Goal: Task Accomplishment & Management: Manage account settings

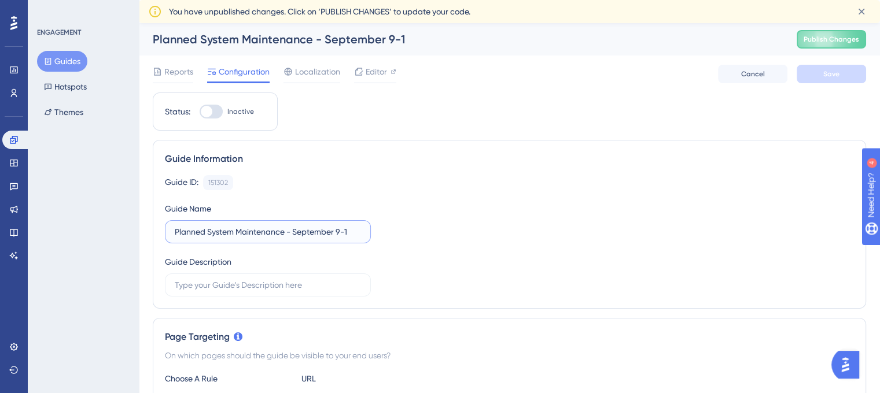
drag, startPoint x: 348, startPoint y: 231, endPoint x: 391, endPoint y: 237, distance: 43.8
click at [348, 231] on input "Planned System Maintenance - September 9-1" at bounding box center [268, 232] width 186 height 13
click at [831, 78] on span "Save" at bounding box center [831, 73] width 16 height 9
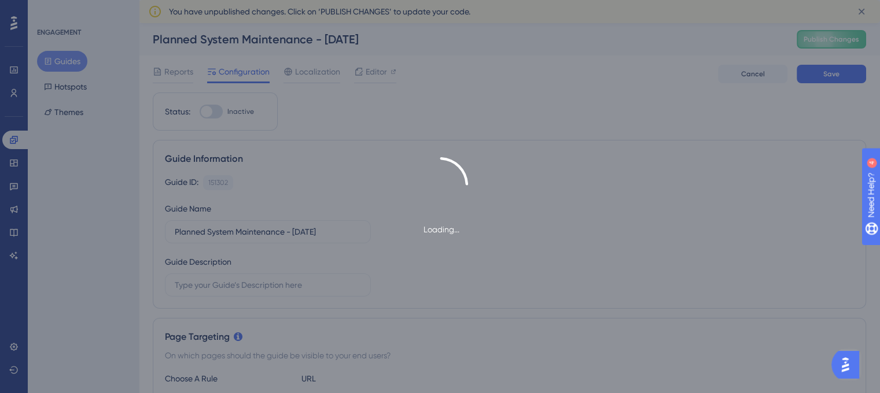
type input "Planned System Maintenance - September 9-1"
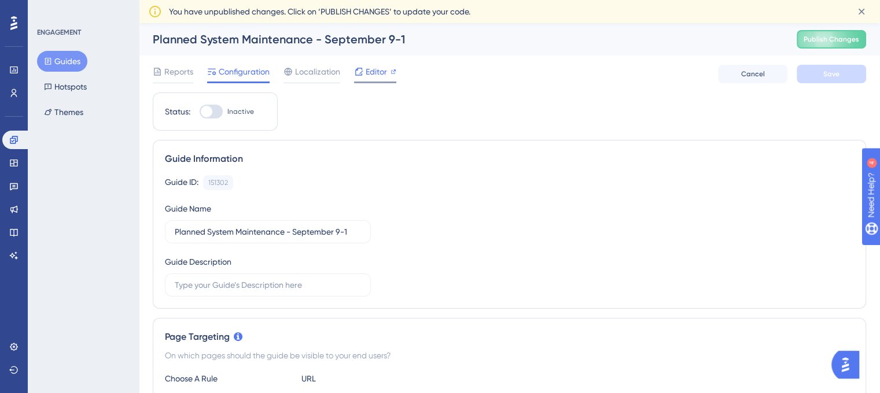
click at [371, 71] on span "Editor" at bounding box center [376, 72] width 21 height 14
click at [217, 113] on div at bounding box center [211, 112] width 23 height 14
click at [200, 112] on input "Inactive" at bounding box center [199, 112] width 1 height 1
checkbox input "true"
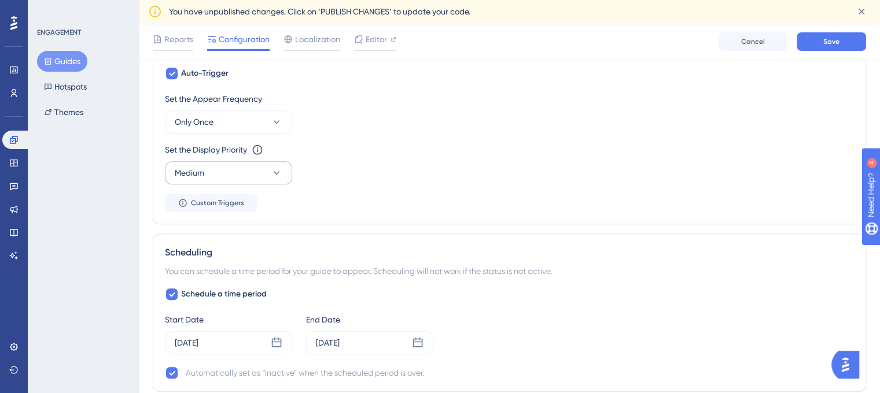
scroll to position [636, 0]
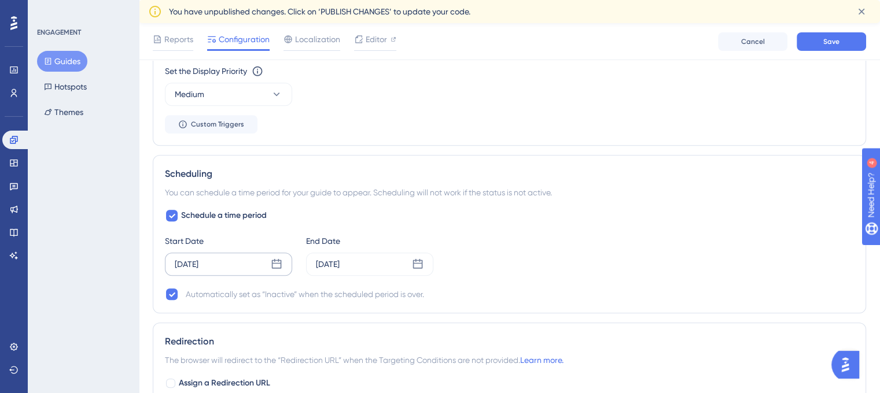
click at [277, 262] on icon at bounding box center [277, 265] width 12 height 12
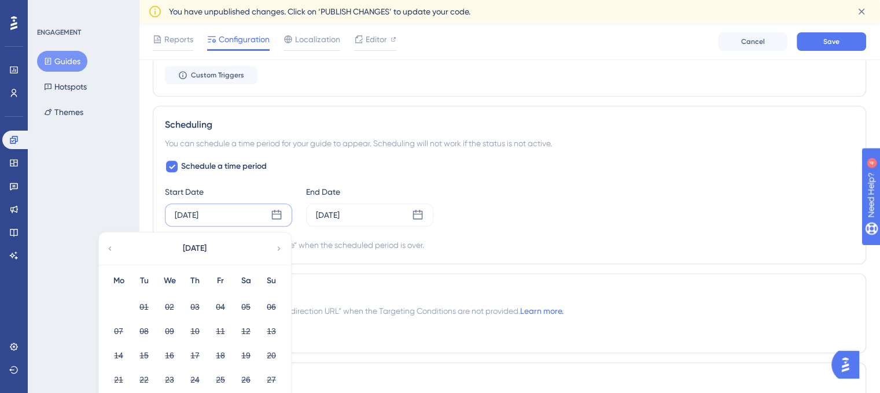
scroll to position [752, 0]
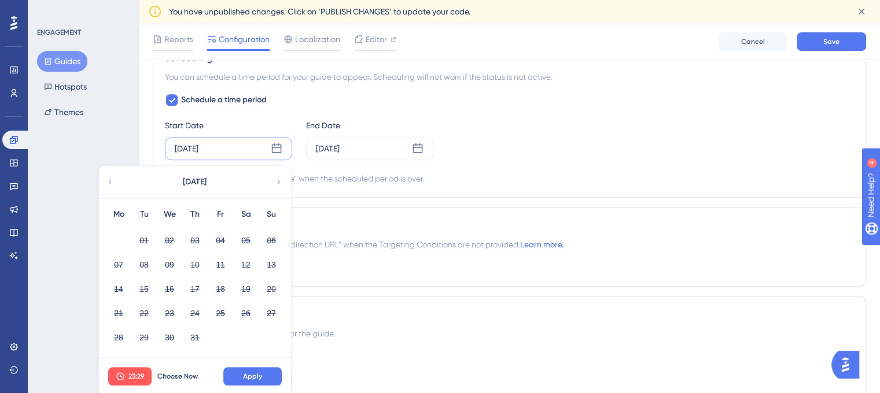
click at [278, 177] on icon at bounding box center [279, 182] width 8 height 10
click at [273, 178] on div "August 2025" at bounding box center [194, 182] width 191 height 32
click at [282, 178] on icon at bounding box center [279, 182] width 8 height 10
click at [297, 163] on div "Schedule a time period Start Date Jul 30 2025 September 2025 Mo Tu We Th Fr Sa …" at bounding box center [509, 139] width 689 height 93
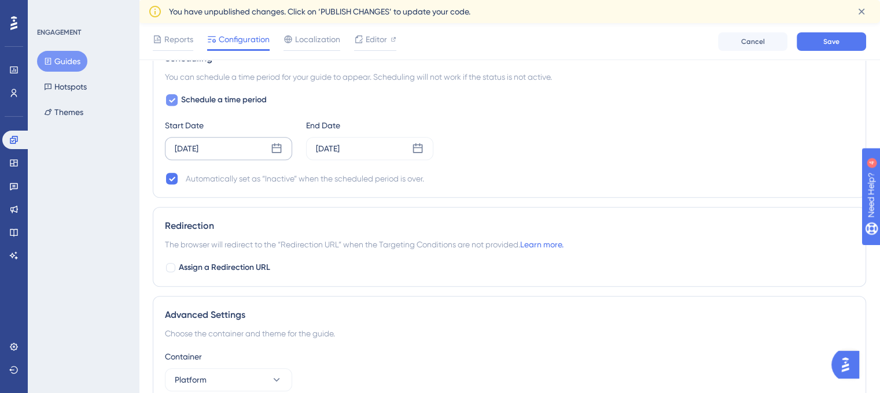
click at [174, 98] on icon at bounding box center [172, 100] width 6 height 5
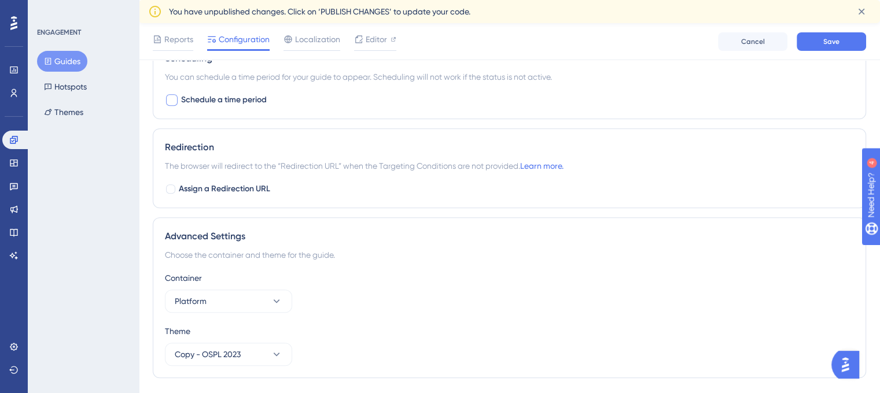
click at [174, 98] on div at bounding box center [172, 100] width 12 height 12
checkbox input "true"
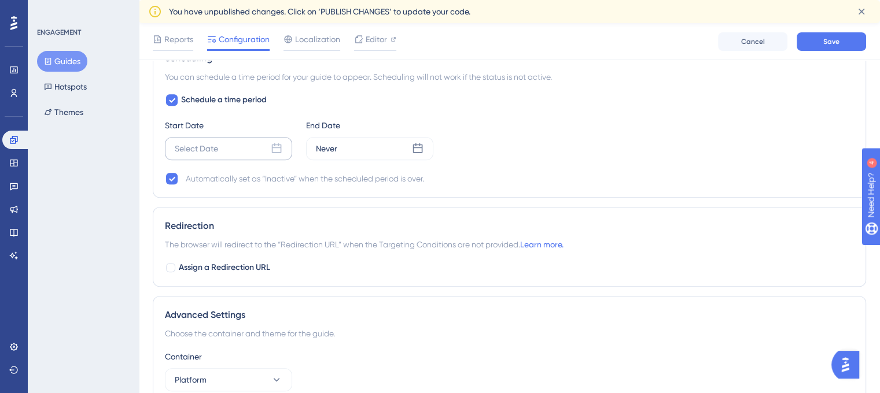
click at [277, 148] on icon at bounding box center [277, 149] width 12 height 12
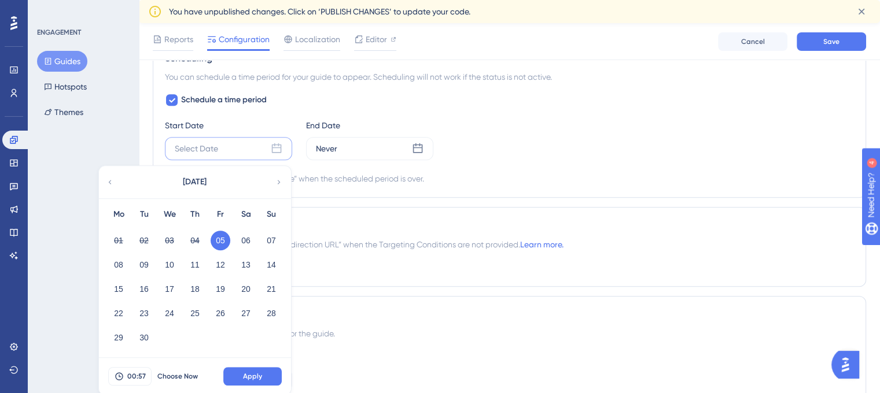
click at [222, 240] on button "05" at bounding box center [221, 241] width 20 height 20
click at [268, 373] on button "Apply" at bounding box center [252, 376] width 58 height 19
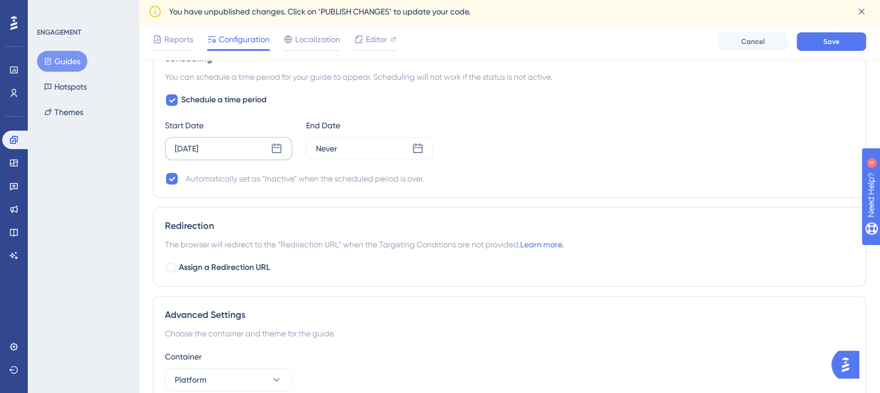
click at [281, 147] on icon at bounding box center [277, 148] width 10 height 10
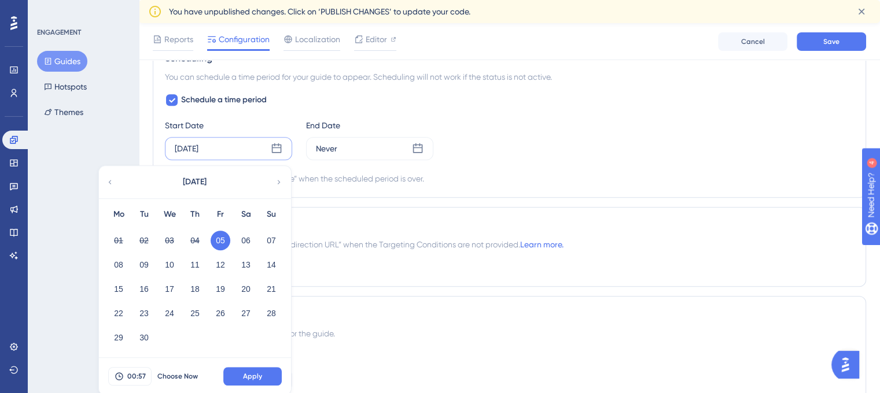
click at [219, 236] on button "05" at bounding box center [221, 241] width 20 height 20
click at [255, 377] on span "Apply" at bounding box center [252, 376] width 19 height 9
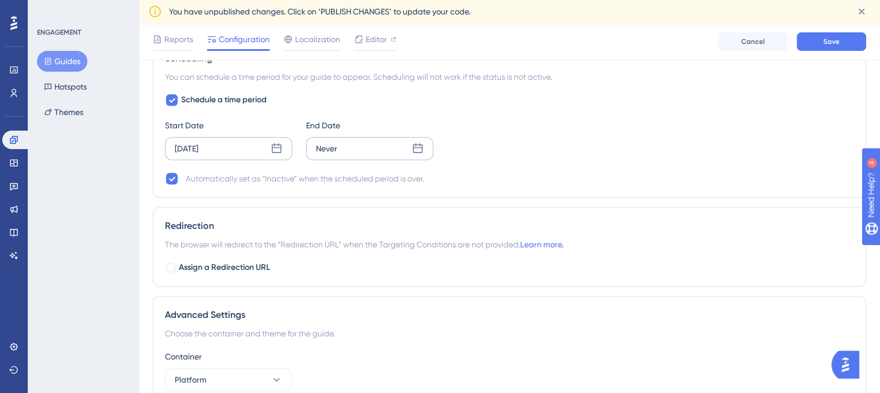
click at [419, 149] on icon at bounding box center [418, 149] width 12 height 12
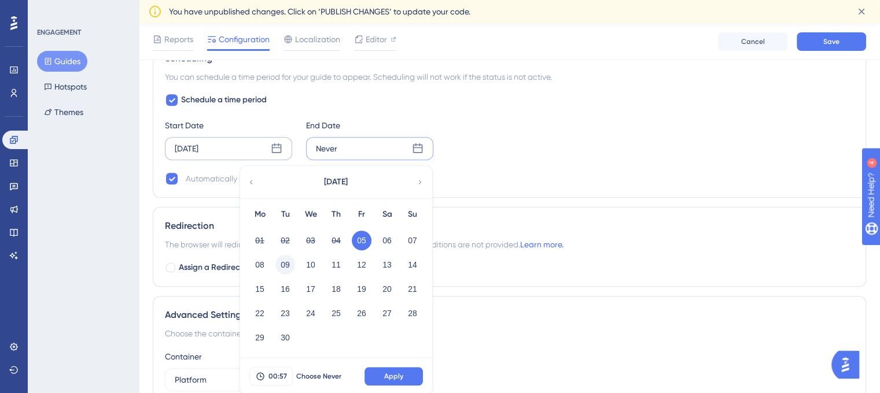
click at [289, 266] on button "09" at bounding box center [285, 265] width 20 height 20
click at [274, 372] on span "00:57" at bounding box center [277, 376] width 19 height 9
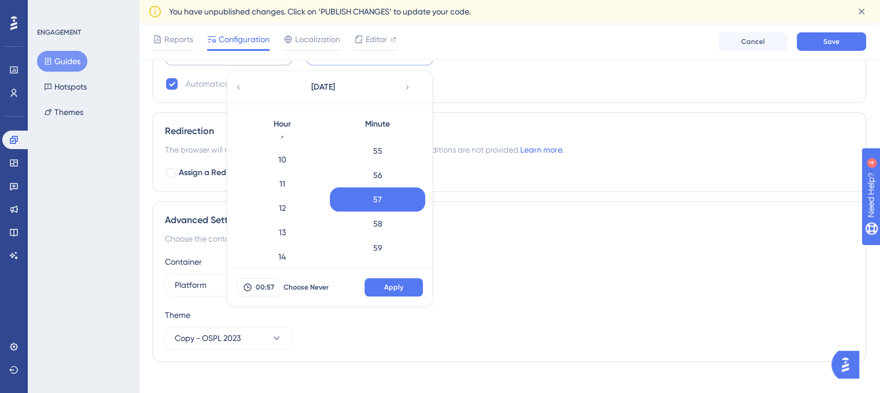
scroll to position [289, 0]
click at [302, 242] on div "16" at bounding box center [281, 247] width 95 height 24
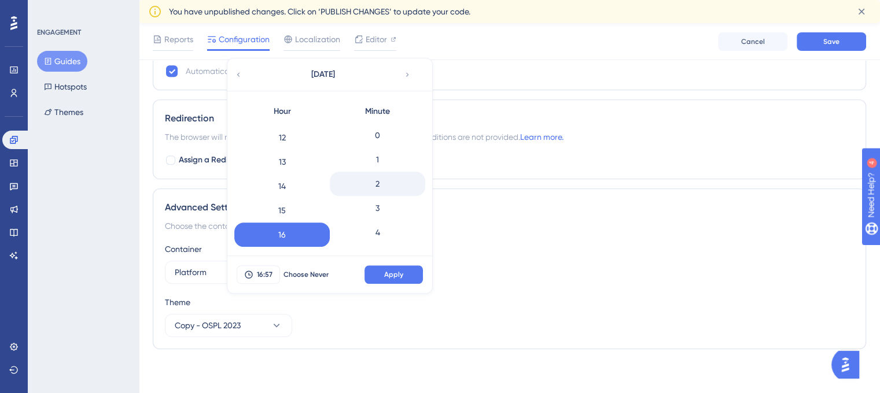
scroll to position [0, 0]
click at [378, 138] on div "0" at bounding box center [377, 135] width 95 height 24
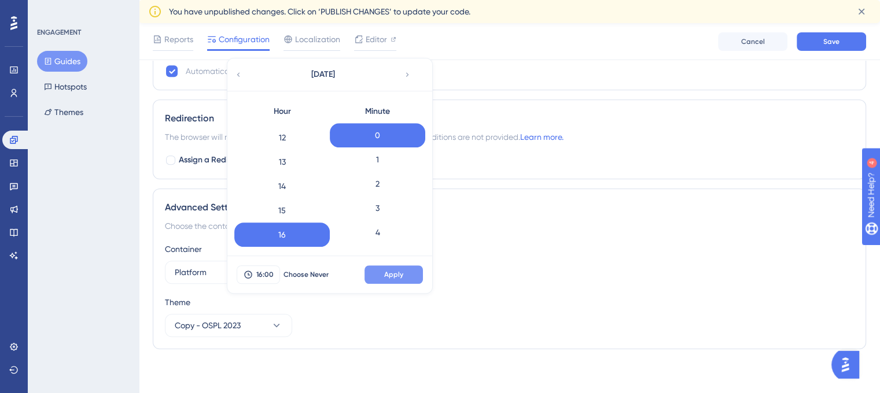
click at [389, 279] on button "Apply" at bounding box center [394, 275] width 58 height 19
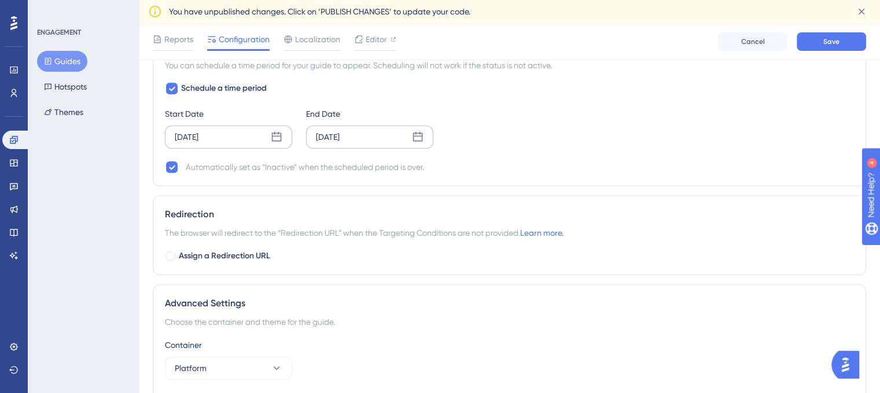
scroll to position [744, 0]
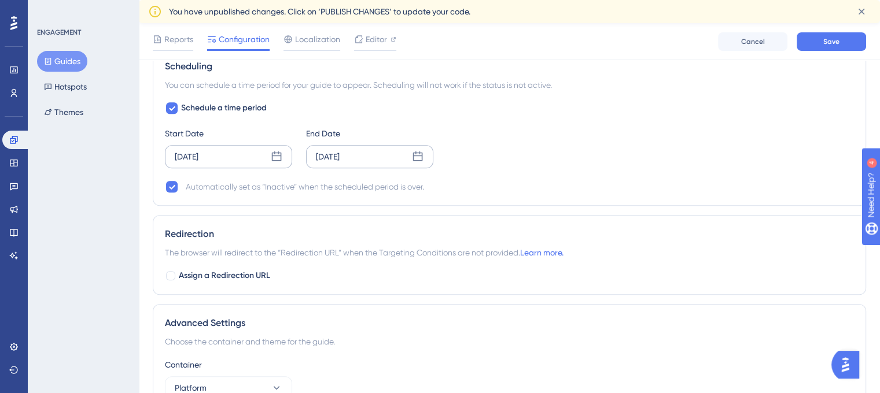
click at [424, 154] on div "Sep 09 2025" at bounding box center [369, 156] width 127 height 23
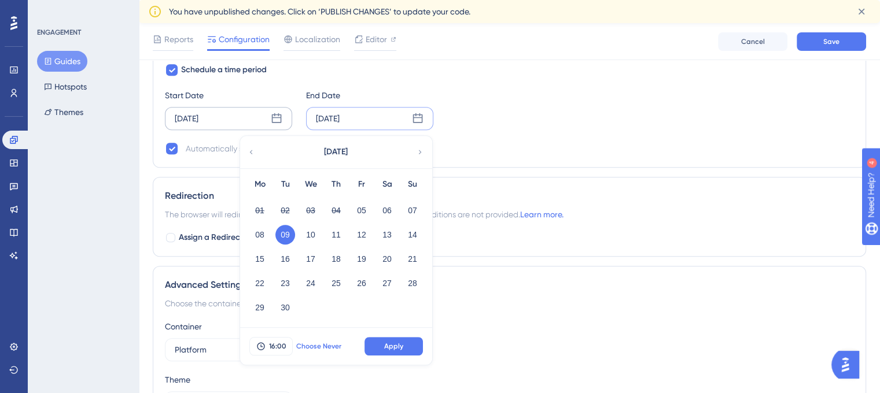
scroll to position [802, 0]
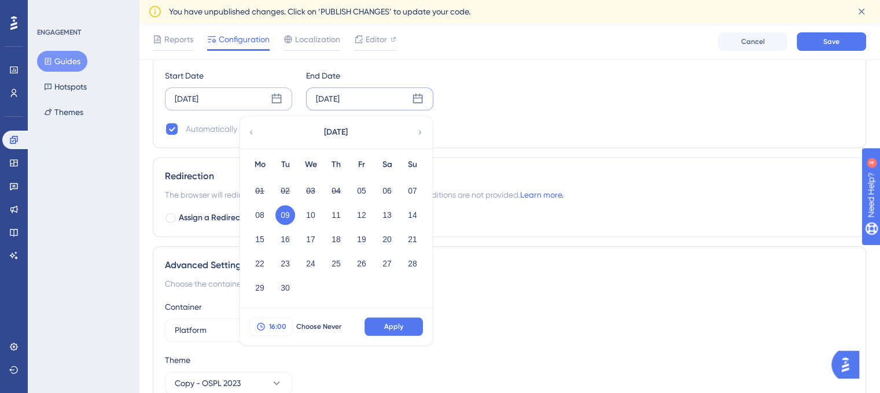
click at [284, 325] on span "16:00" at bounding box center [277, 326] width 17 height 9
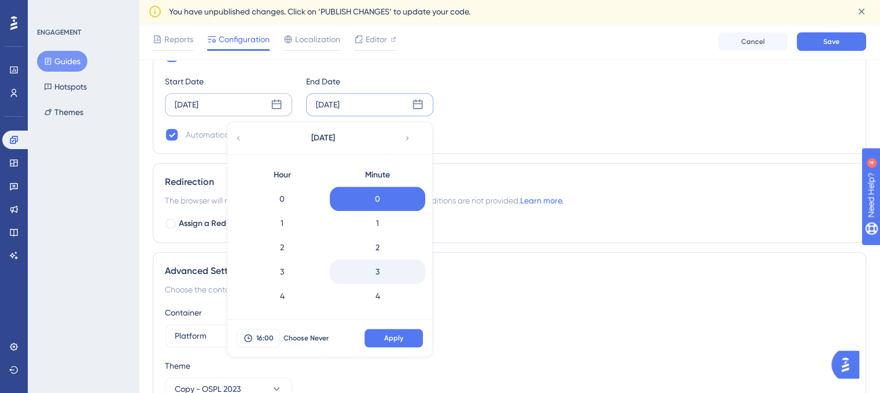
scroll to position [338, 0]
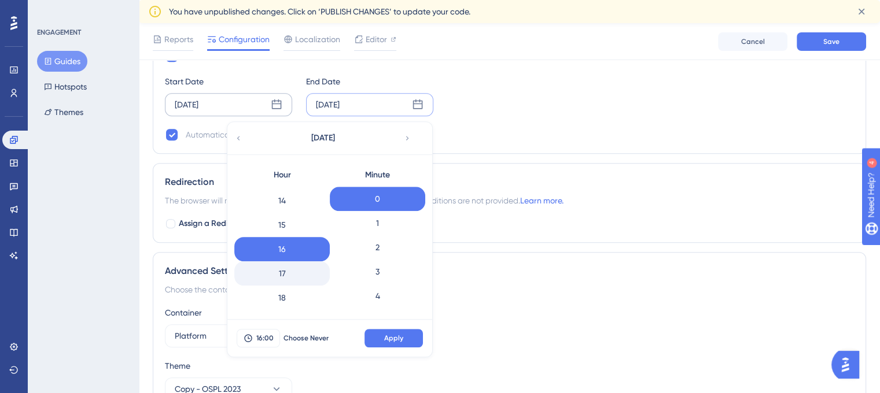
click at [282, 268] on div "17" at bounding box center [281, 274] width 95 height 24
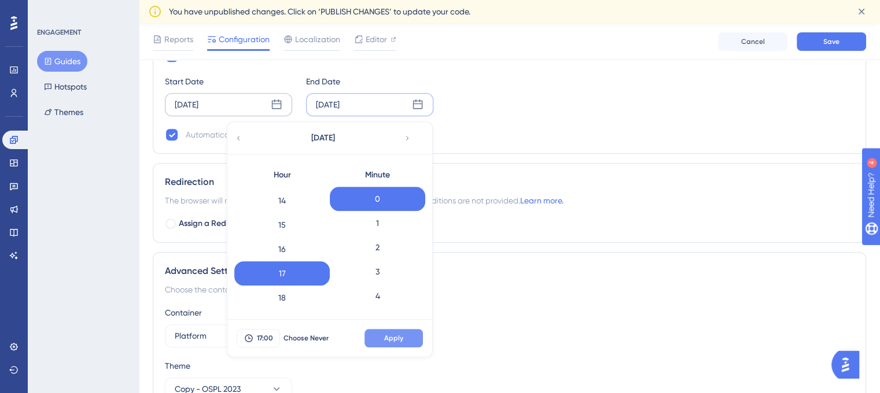
click at [382, 332] on button "Apply" at bounding box center [394, 338] width 58 height 19
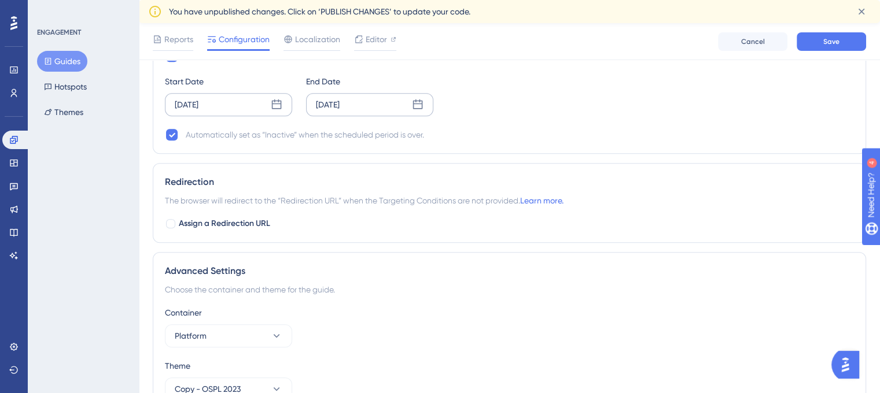
click at [426, 107] on div "Sep 09 2025" at bounding box center [369, 104] width 127 height 23
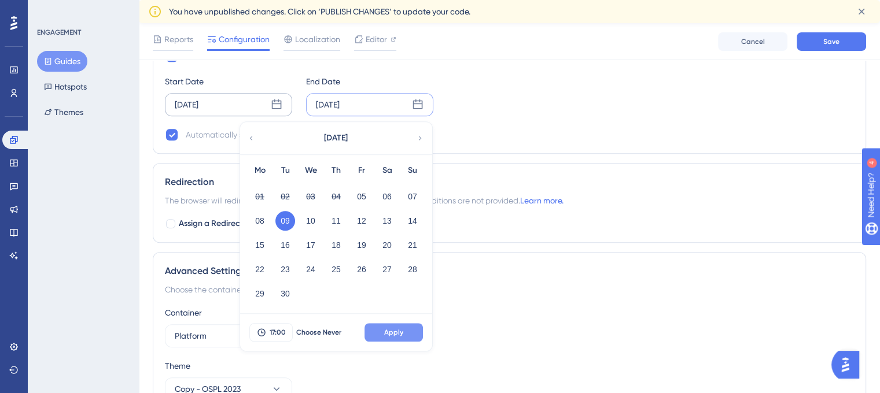
click at [389, 335] on button "Apply" at bounding box center [394, 332] width 58 height 19
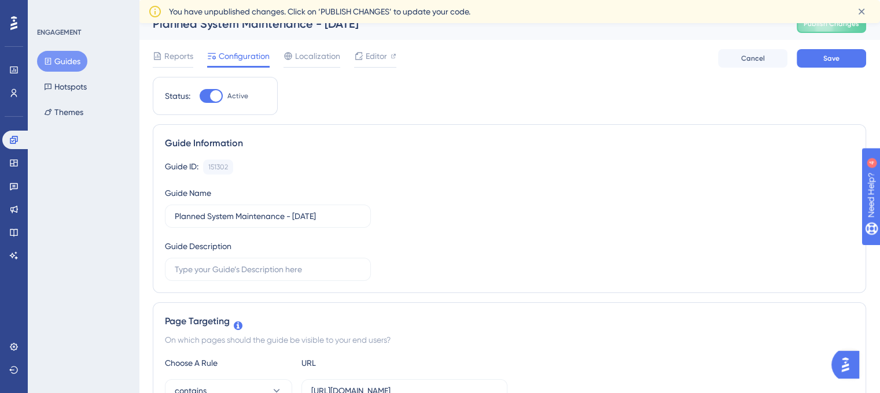
scroll to position [0, 0]
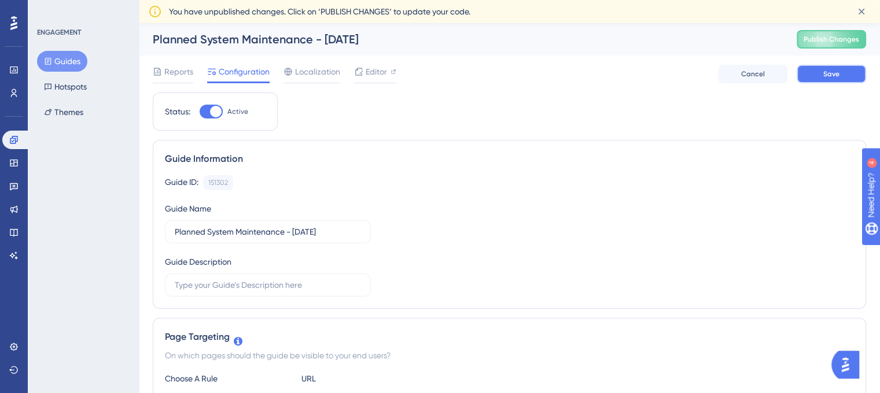
click at [840, 83] on button "Save" at bounding box center [831, 74] width 69 height 19
drag, startPoint x: 803, startPoint y: 124, endPoint x: 829, endPoint y: 24, distance: 103.4
click at [822, 36] on button "Publish Changes" at bounding box center [831, 39] width 69 height 19
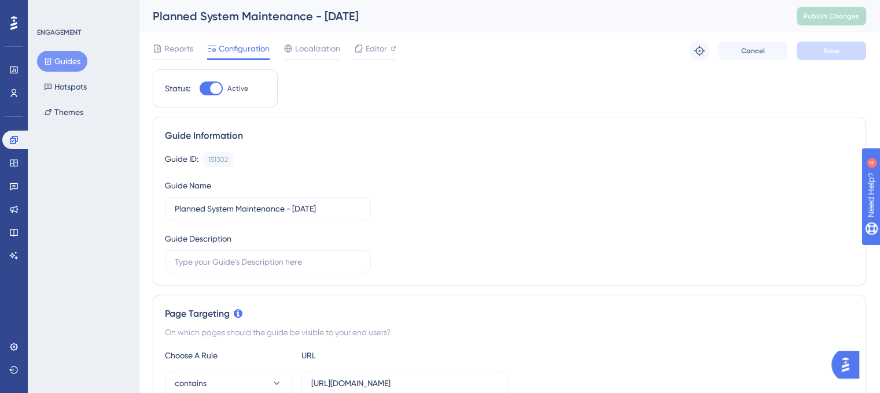
drag, startPoint x: 779, startPoint y: 96, endPoint x: 719, endPoint y: 15, distance: 100.6
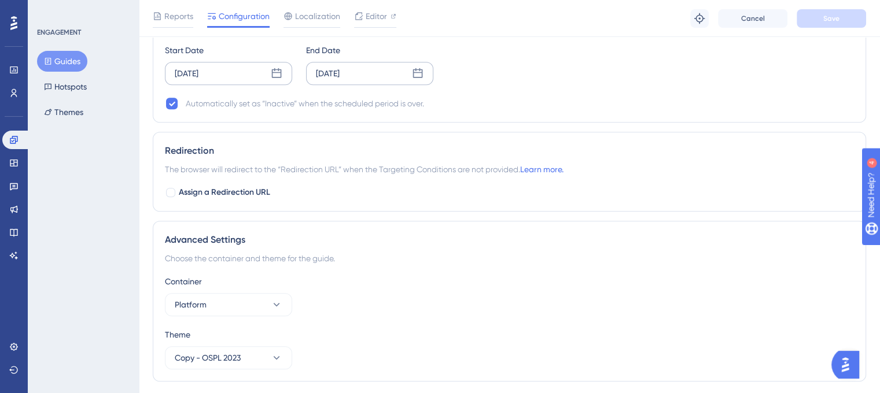
scroll to position [721, 0]
